Goal: Find contact information: Find contact information

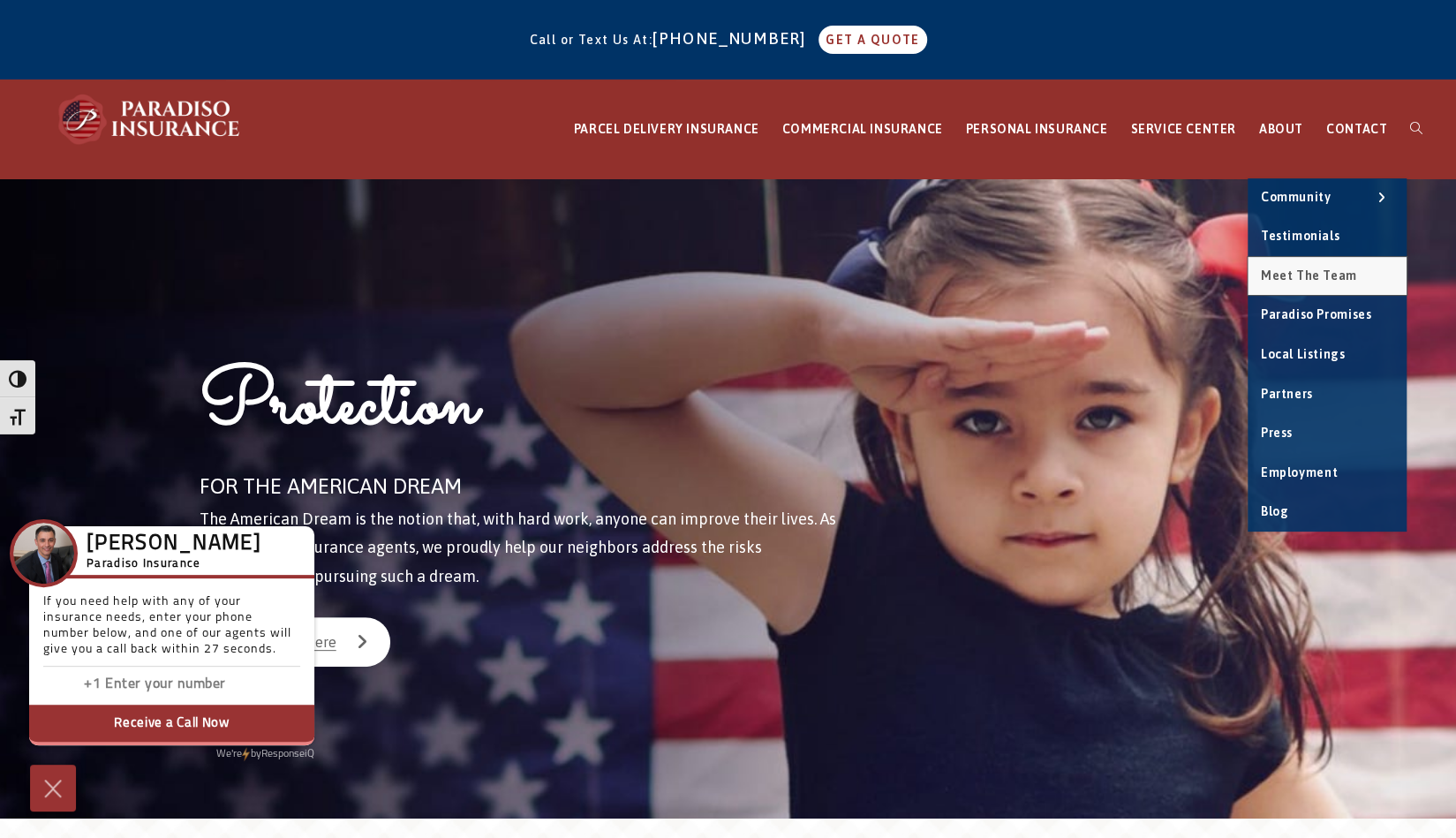
click at [1322, 273] on span "Meet the Team" at bounding box center [1308, 276] width 96 height 14
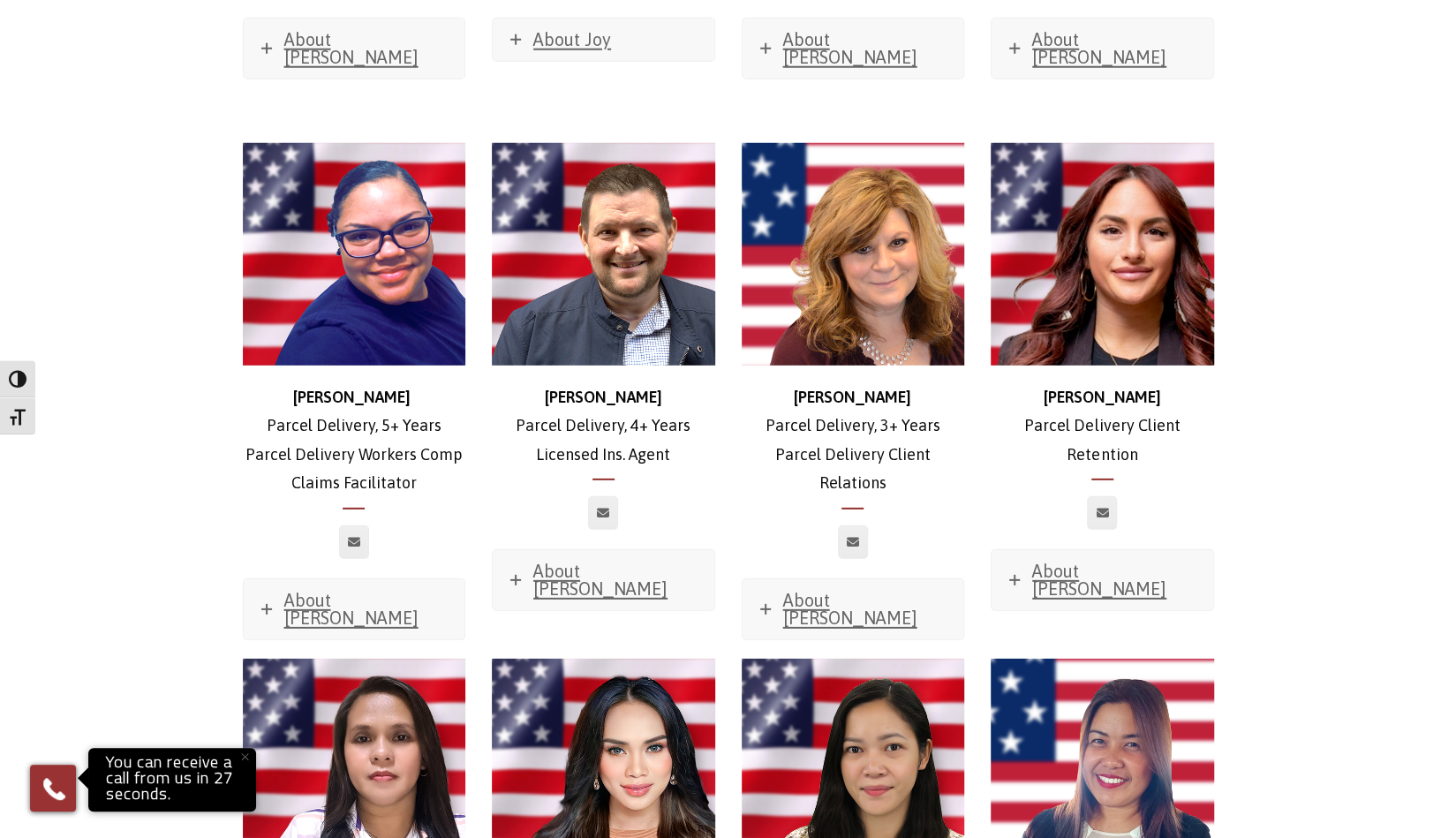
scroll to position [3171, 0]
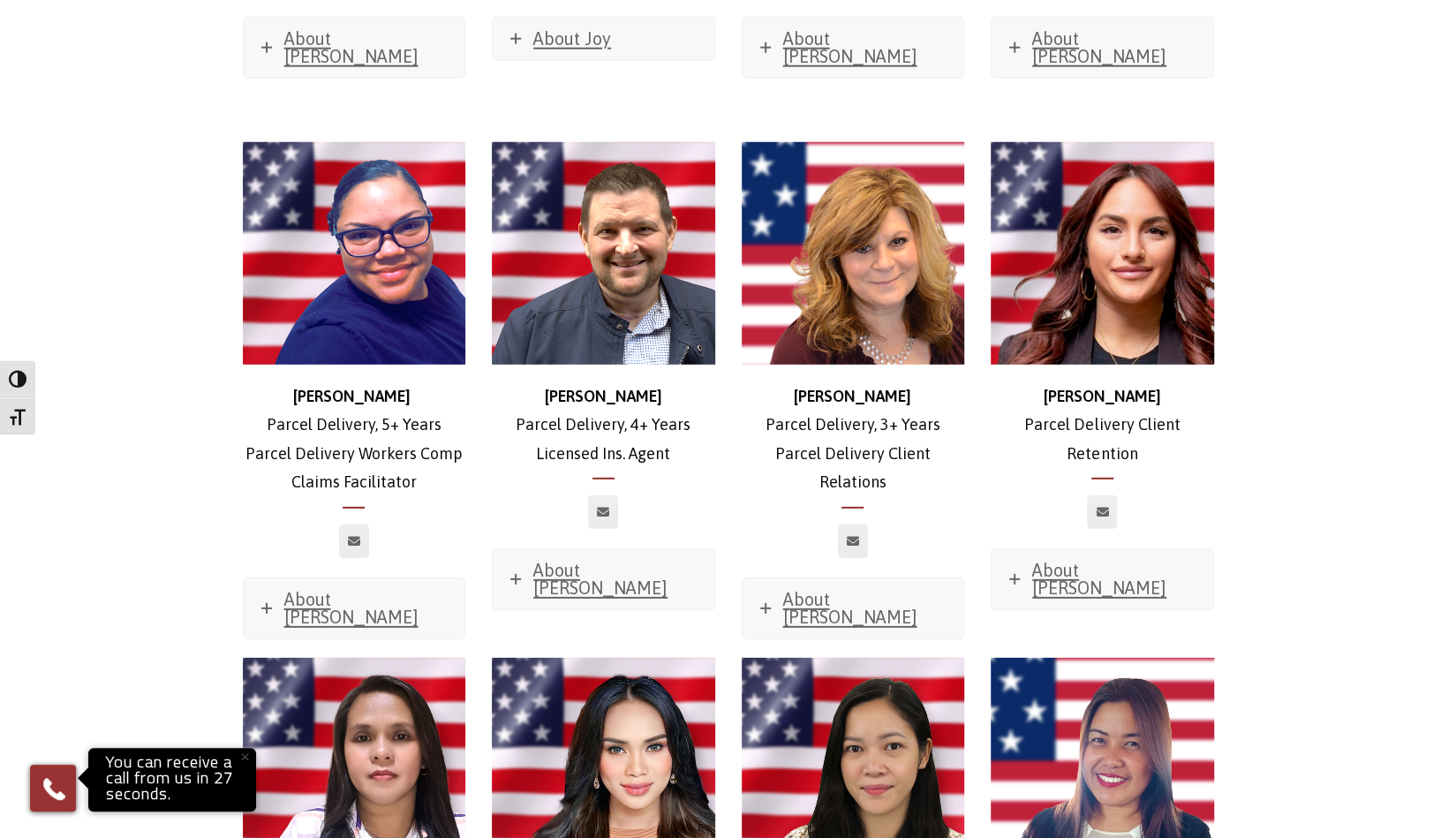
click at [826, 514] on div "[PERSON_NAME] Delivery, 3+ Years Parcel Delivery Client Relations About [PERSON…" at bounding box center [853, 401] width 250 height 517
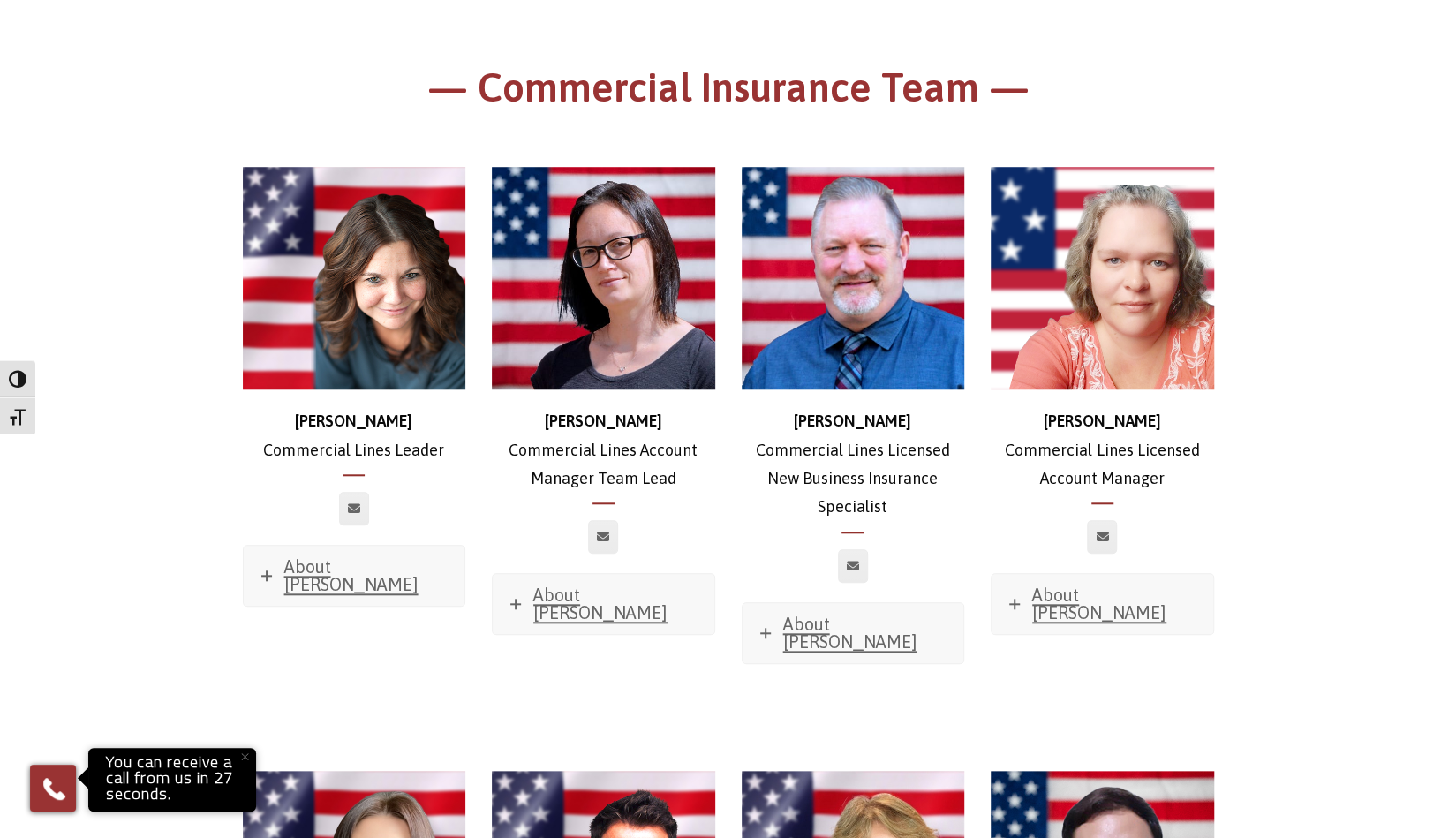
scroll to position [0, 0]
